Goal: Task Accomplishment & Management: Use online tool/utility

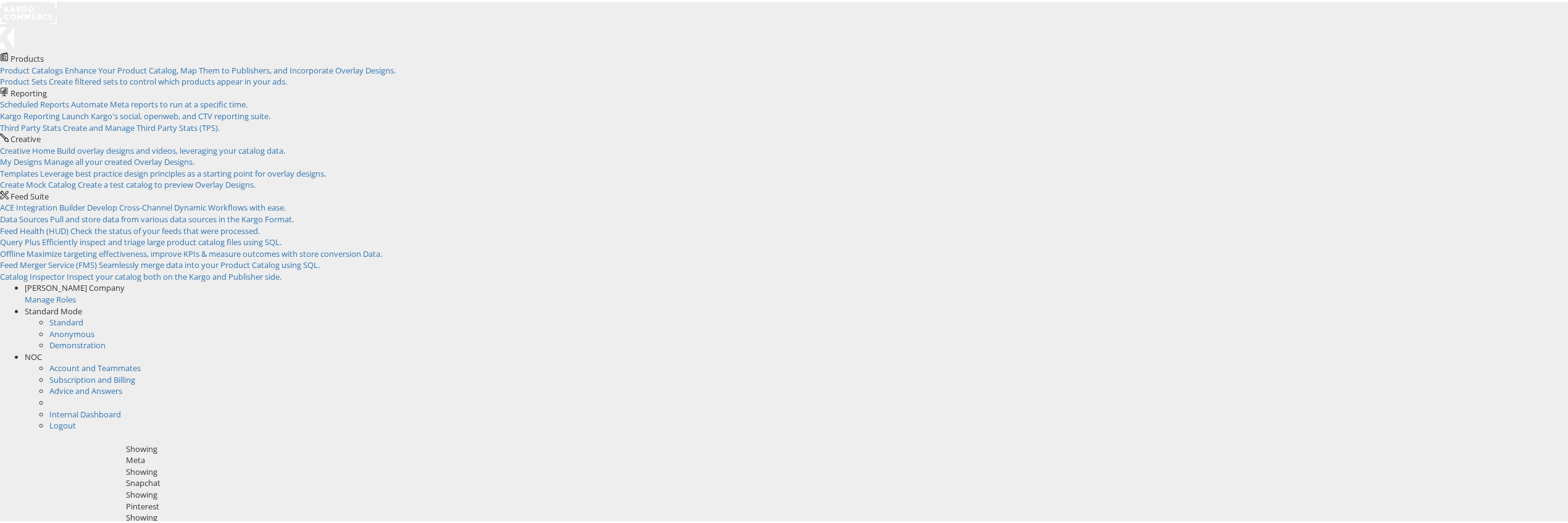
click at [42, 349] on span "NOC" at bounding box center [33, 355] width 17 height 11
click at [121, 361] on link "Internal Dashboard" at bounding box center [85, 366] width 72 height 11
click at [38, 22] on rect at bounding box center [28, 11] width 57 height 22
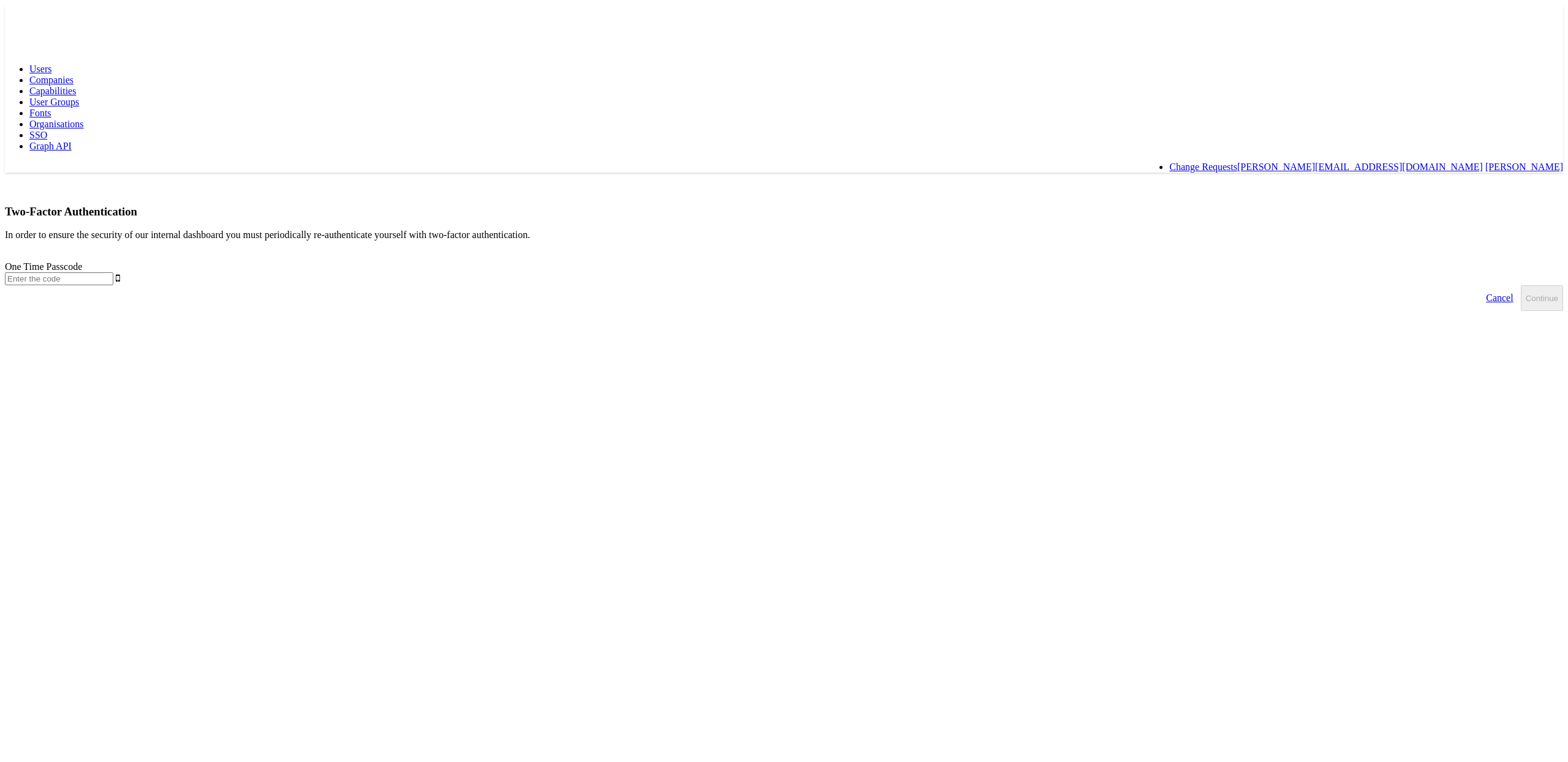
click at [114, 272] on input "text" at bounding box center [59, 279] width 109 height 13
type input "333737"
click at [1521, 285] on button "Continue" at bounding box center [1542, 298] width 42 height 25
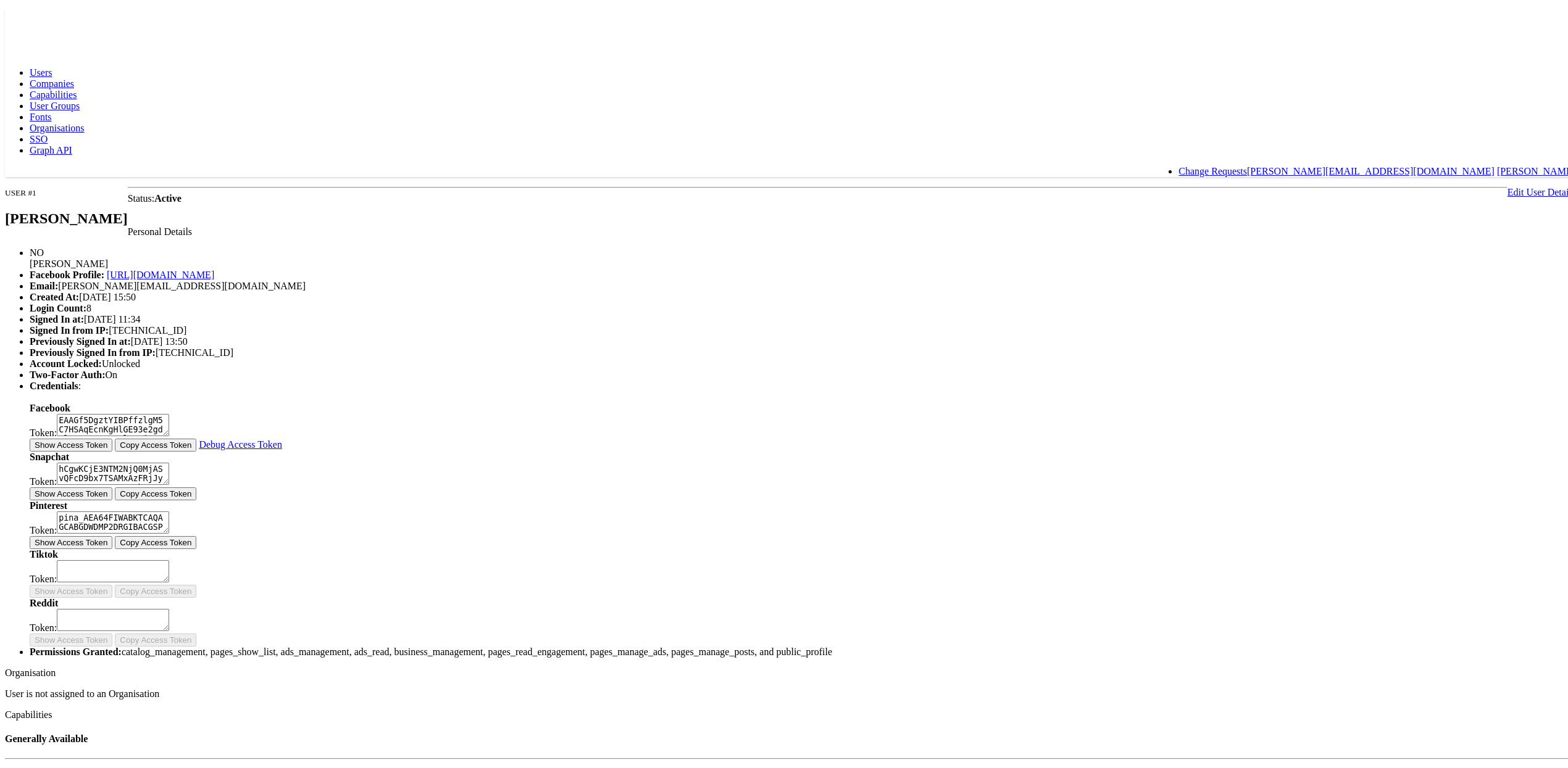
click at [77, 86] on span "Capabilities" at bounding box center [53, 91] width 47 height 11
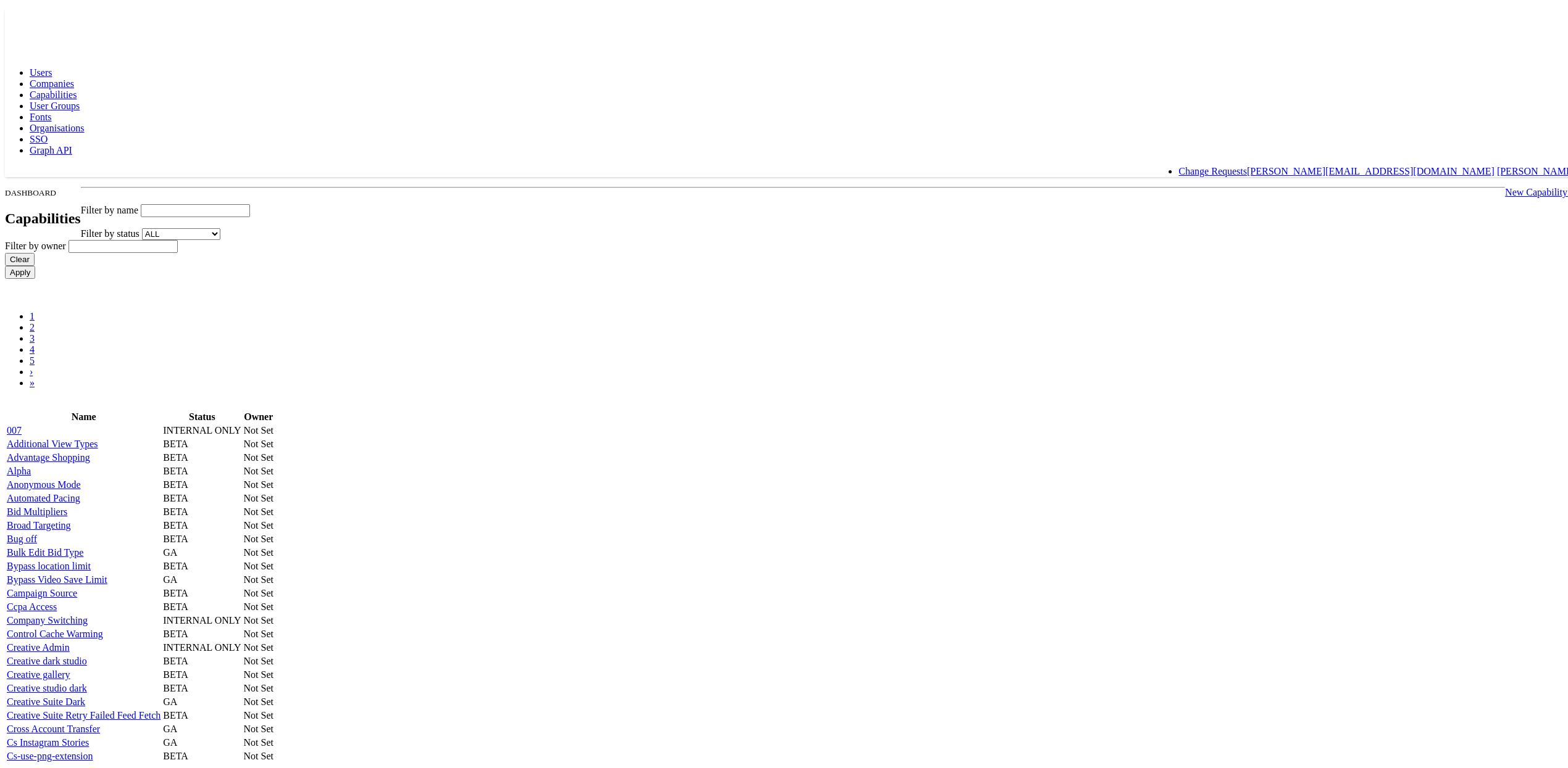
click at [250, 201] on input "text" at bounding box center [196, 208] width 110 height 13
type input "video"
click at [5, 263] on input "Apply" at bounding box center [20, 270] width 31 height 13
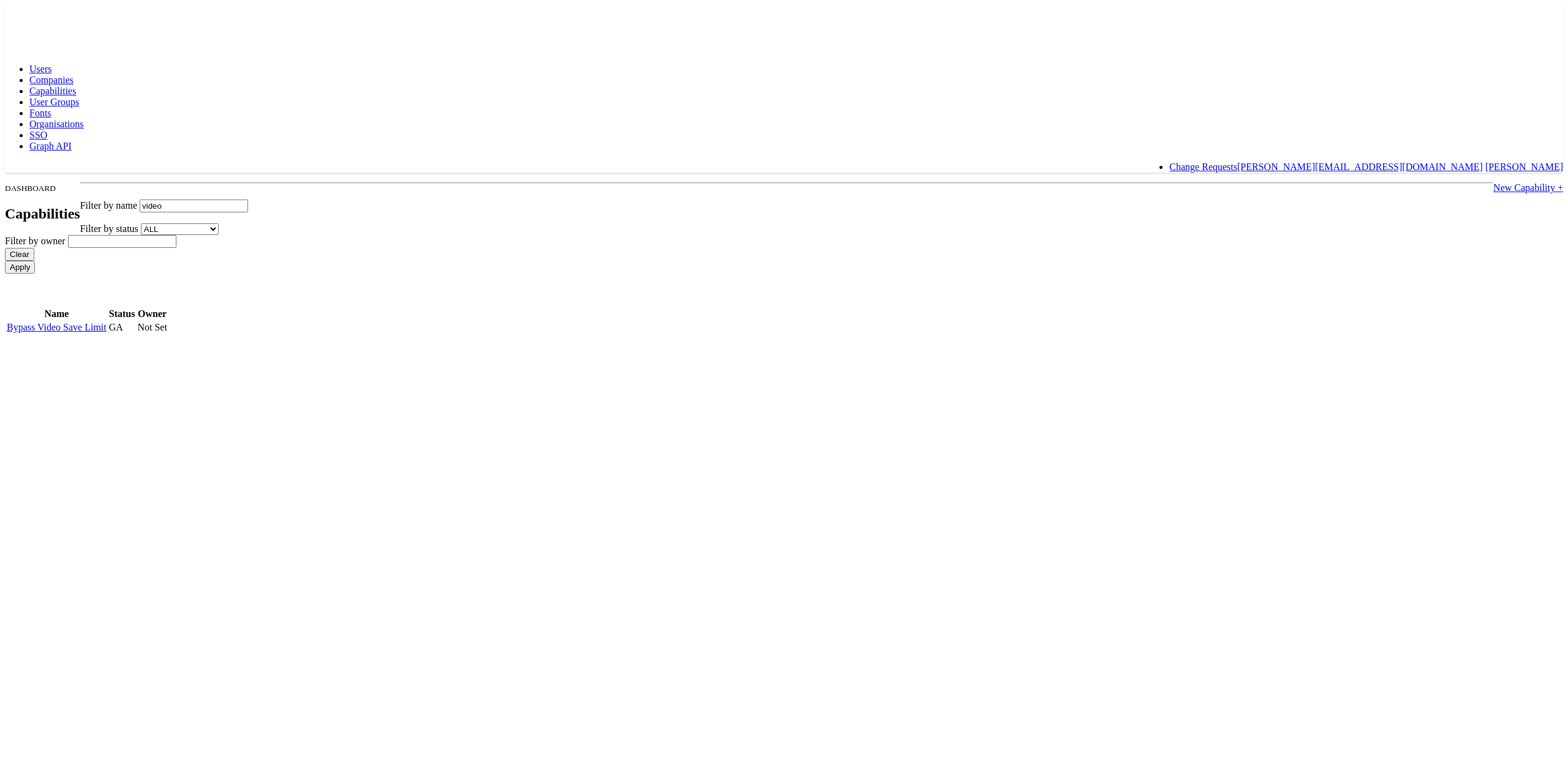
click at [1493, 183] on link "New Capability +" at bounding box center [1528, 188] width 70 height 11
click at [272, 200] on input "Id" at bounding box center [218, 206] width 109 height 13
paste input "video_alpha"
type input "video_alpha"
click at [287, 232] on input "Name" at bounding box center [233, 230] width 109 height 13
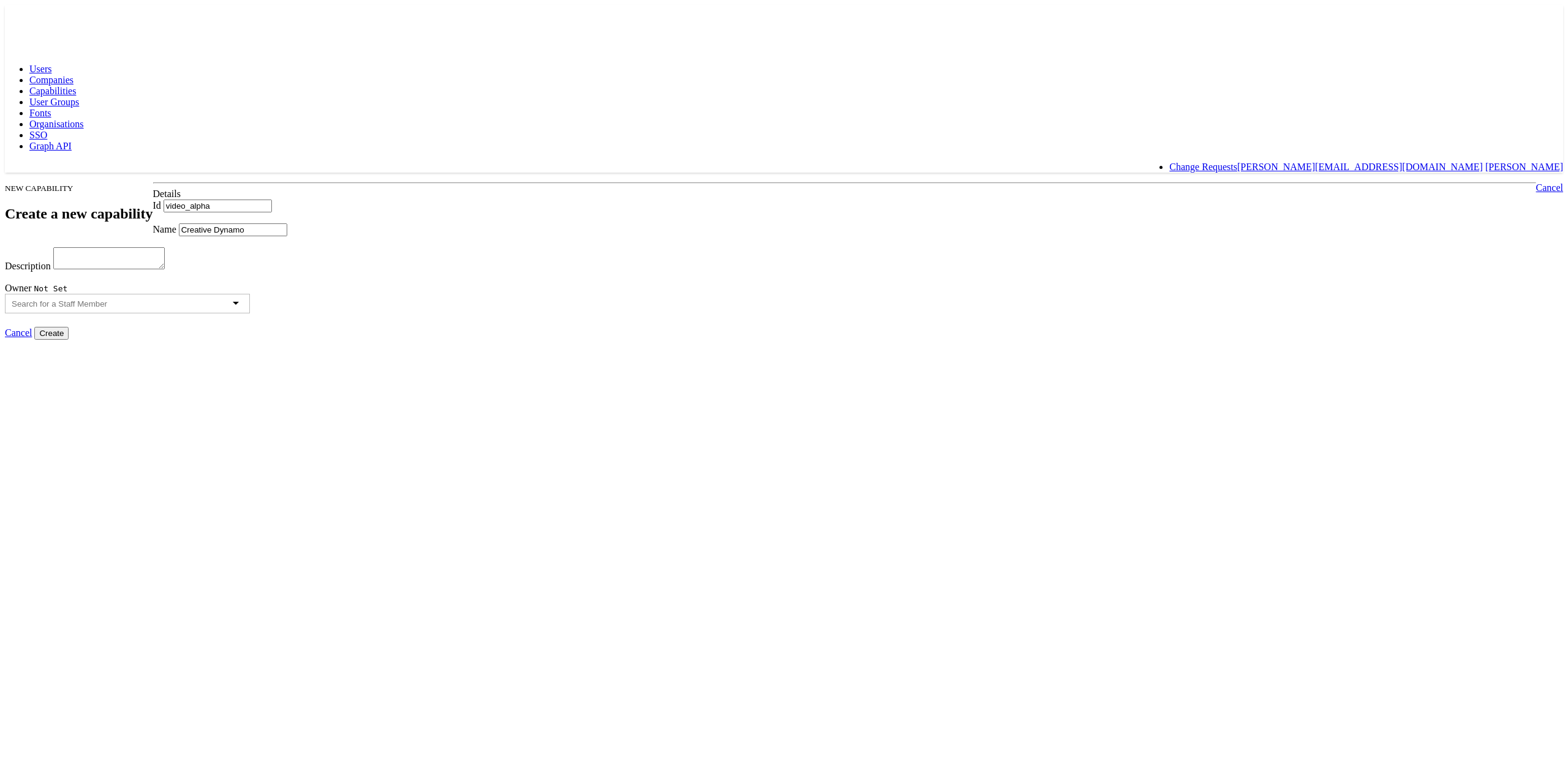
type input "Creative Dynamo"
paste textarea "video_alpha"
type textarea "video_alpha"
click at [287, 236] on input "Creative Dynamo" at bounding box center [233, 230] width 109 height 13
type input "Creative Dynamo Video"
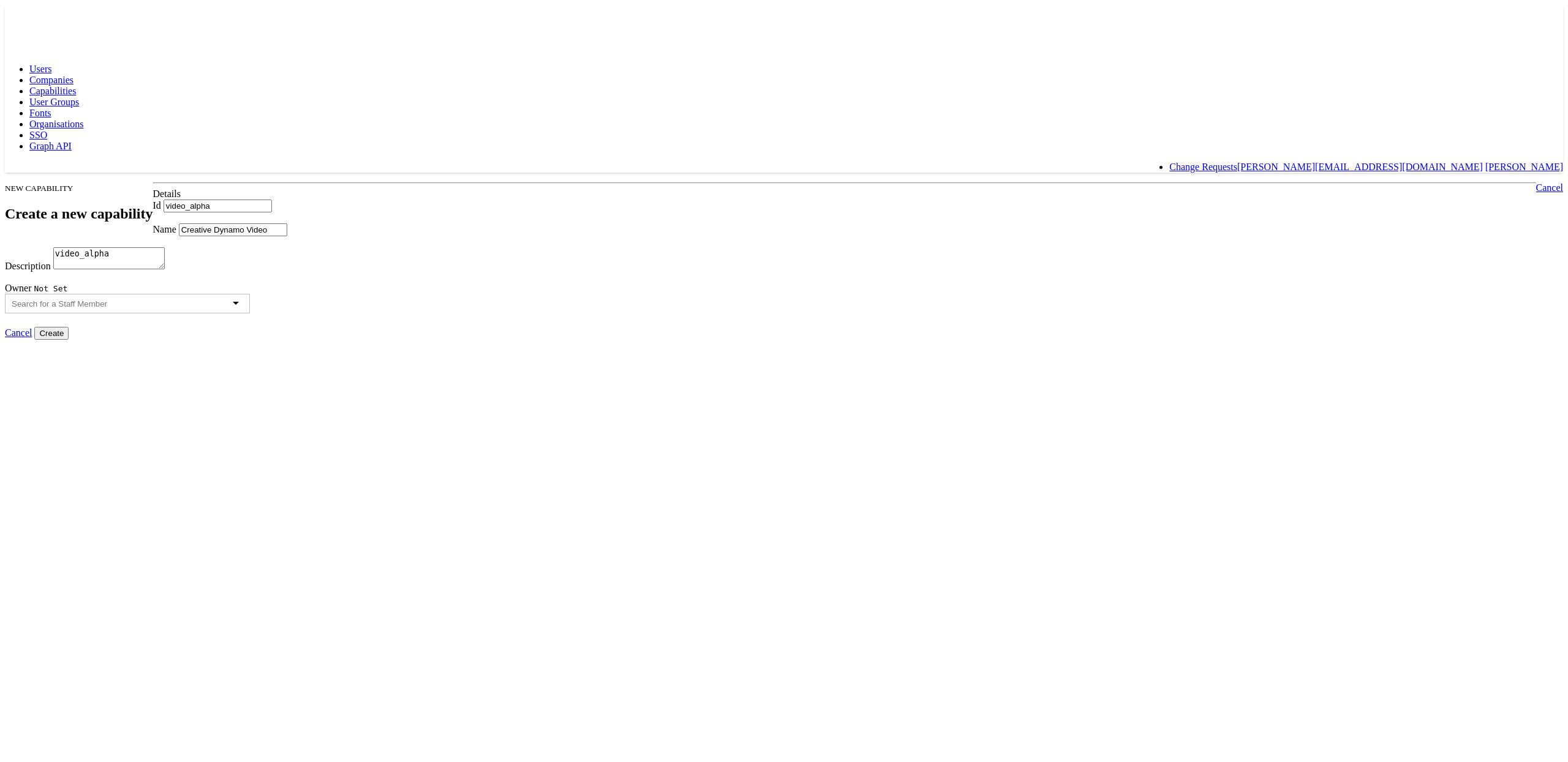
click at [68, 340] on input "Create" at bounding box center [52, 333] width 35 height 13
type input "Creating..."
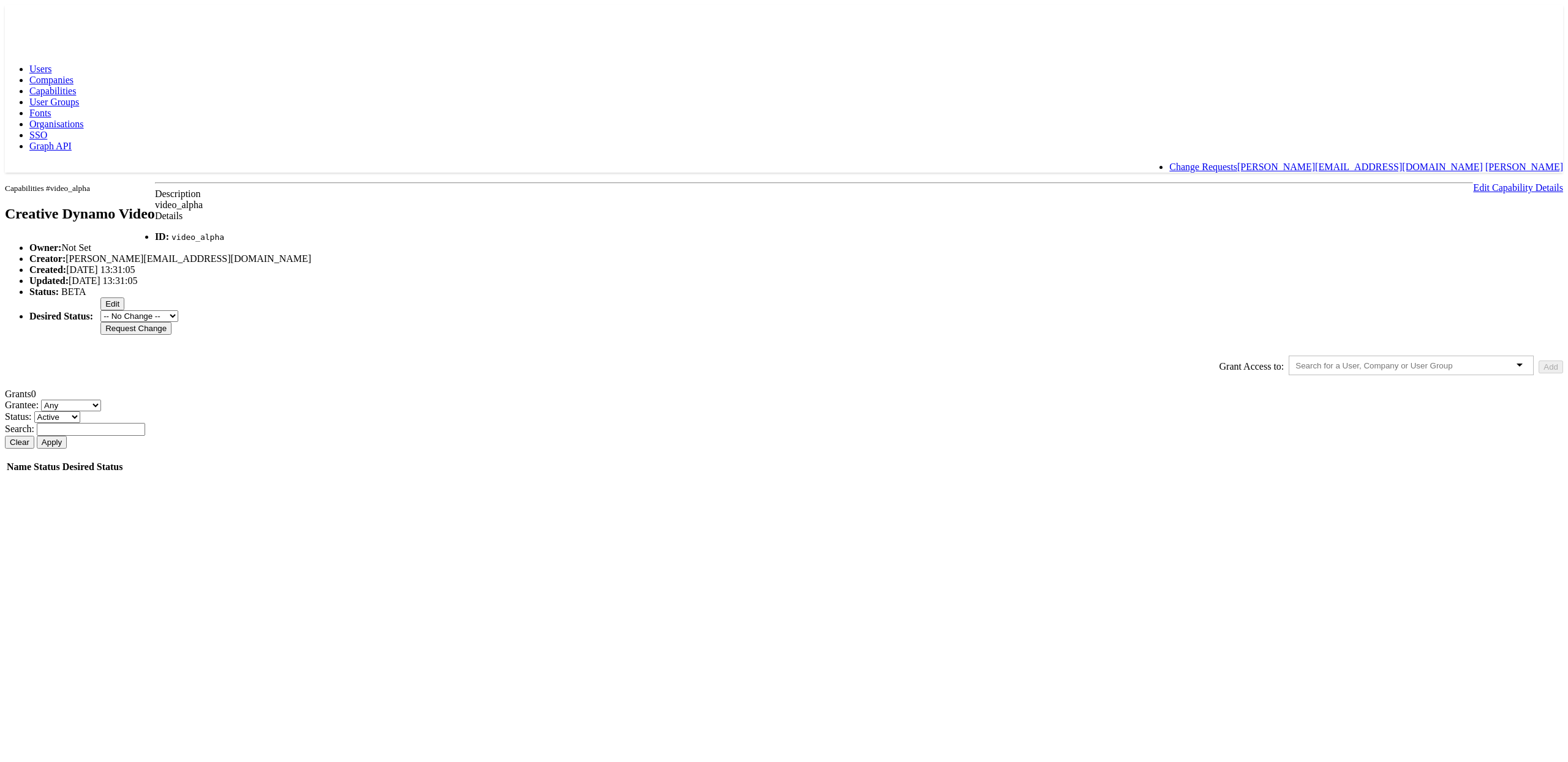
click at [1288, 375] on div at bounding box center [1411, 365] width 245 height 20
type input "nige"
click at [1538, 373] on button "Add" at bounding box center [1550, 367] width 25 height 13
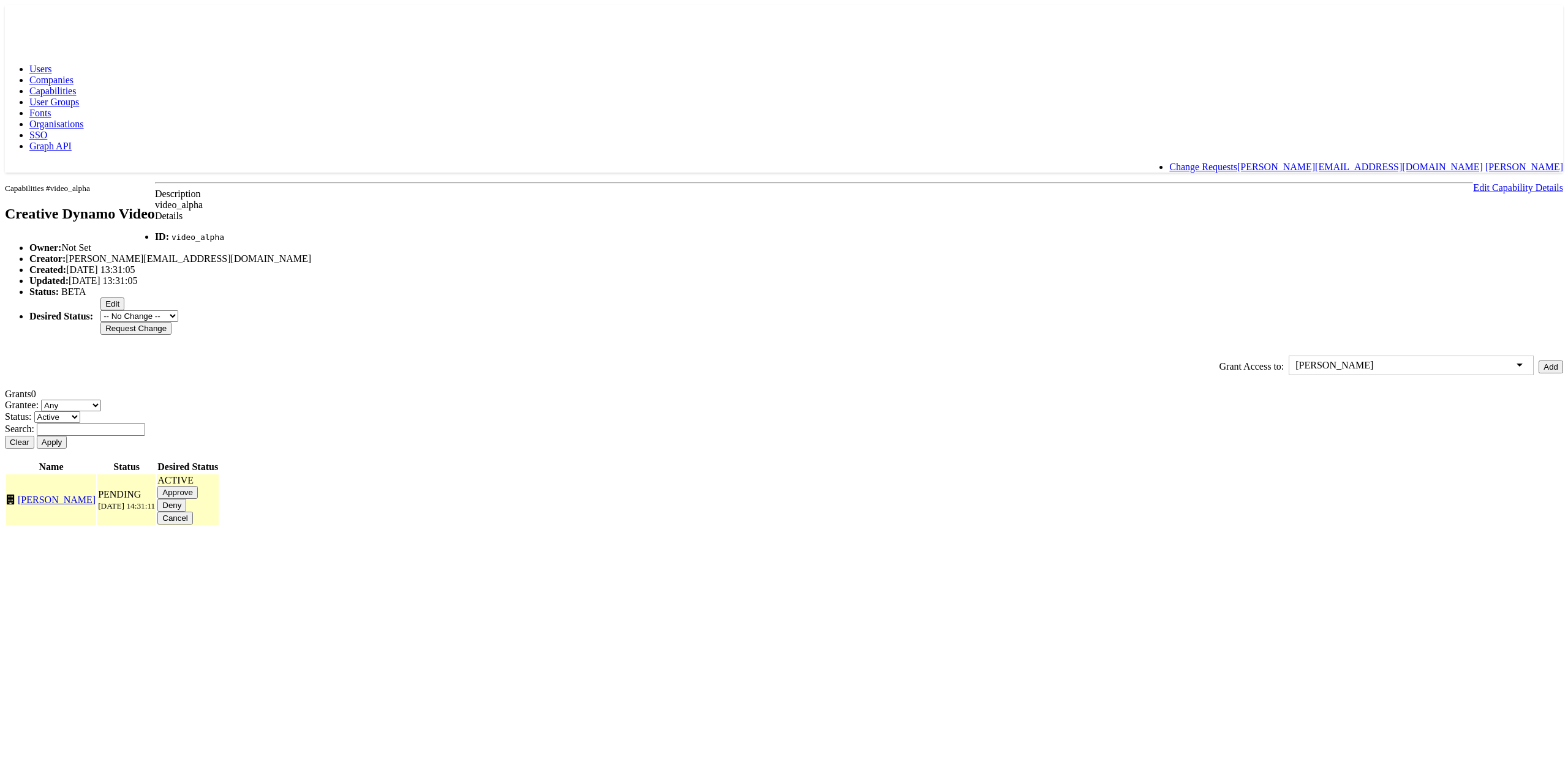
click at [198, 499] on input "Approve" at bounding box center [177, 492] width 40 height 13
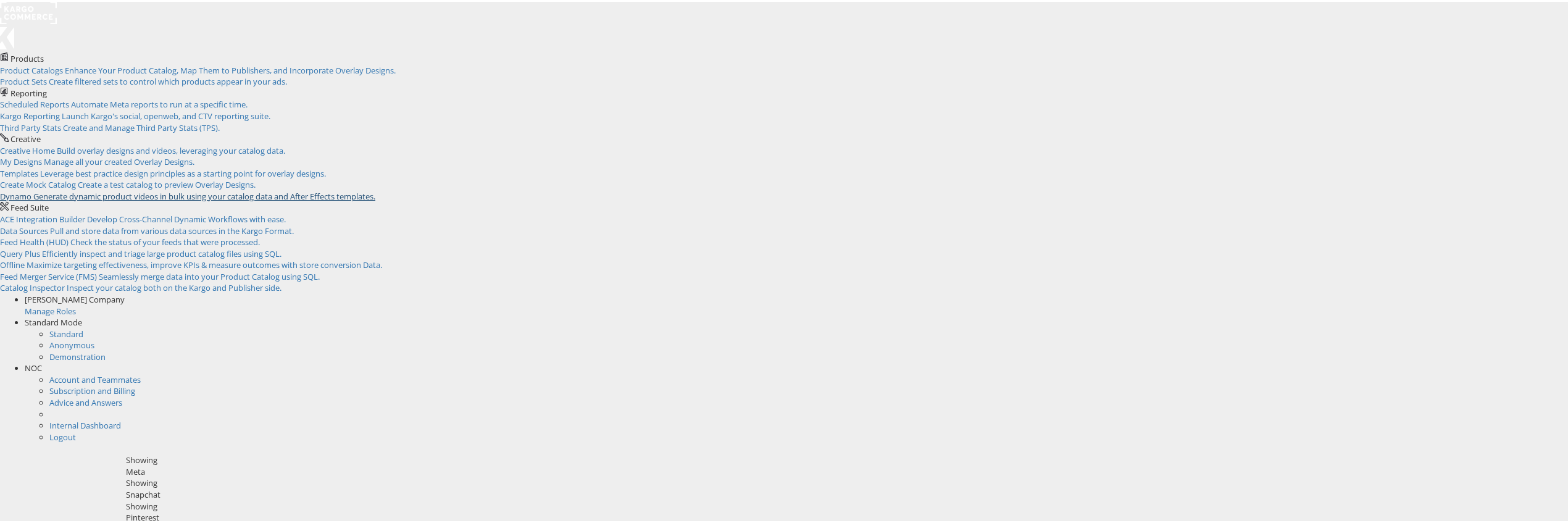
click at [272, 196] on span "Generate dynamic product videos in bulk using your catalog data and After Effec…" at bounding box center [204, 194] width 342 height 11
